Goal: Task Accomplishment & Management: Manage account settings

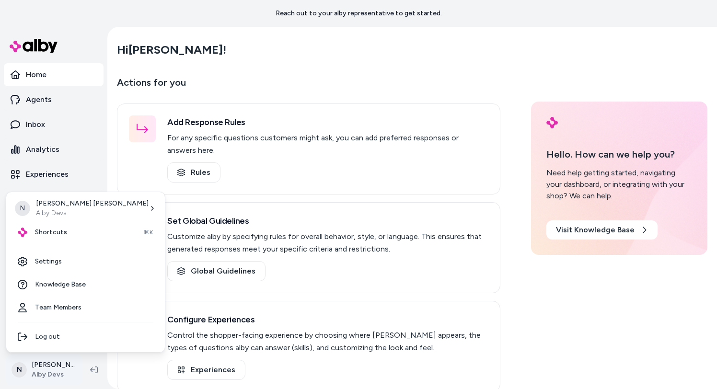
click at [51, 368] on html "Reach out to your alby representative to get started. Home Agents Inbox Analyti…" at bounding box center [358, 194] width 717 height 389
click at [71, 265] on link "Settings" at bounding box center [85, 261] width 151 height 23
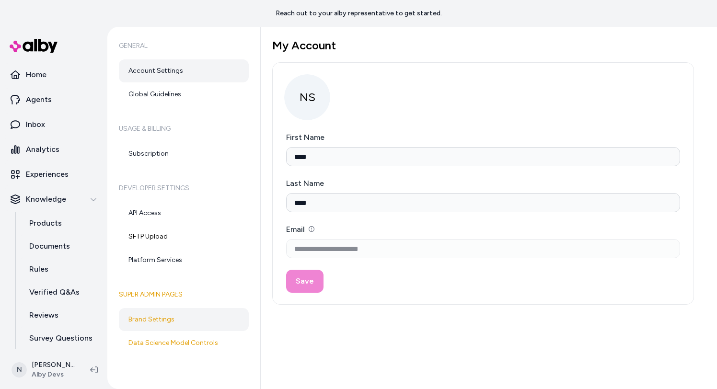
click at [168, 319] on link "Brand Settings" at bounding box center [184, 319] width 130 height 23
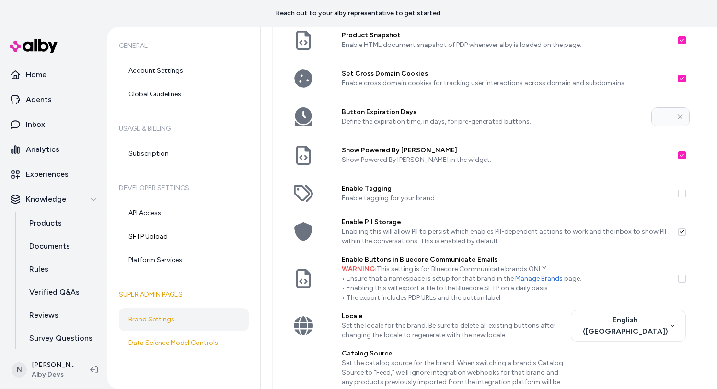
scroll to position [211, 0]
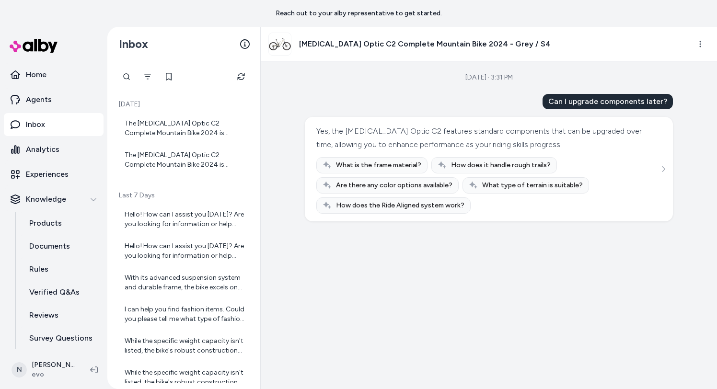
scroll to position [206, 0]
